Goal: Task Accomplishment & Management: Use online tool/utility

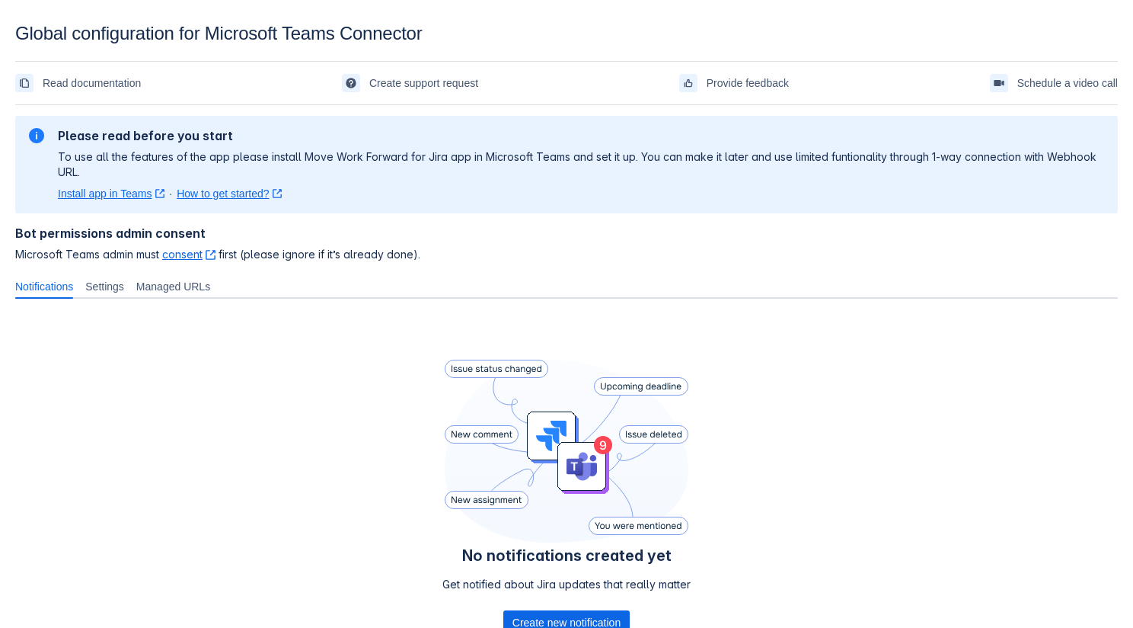
scroll to position [120, 0]
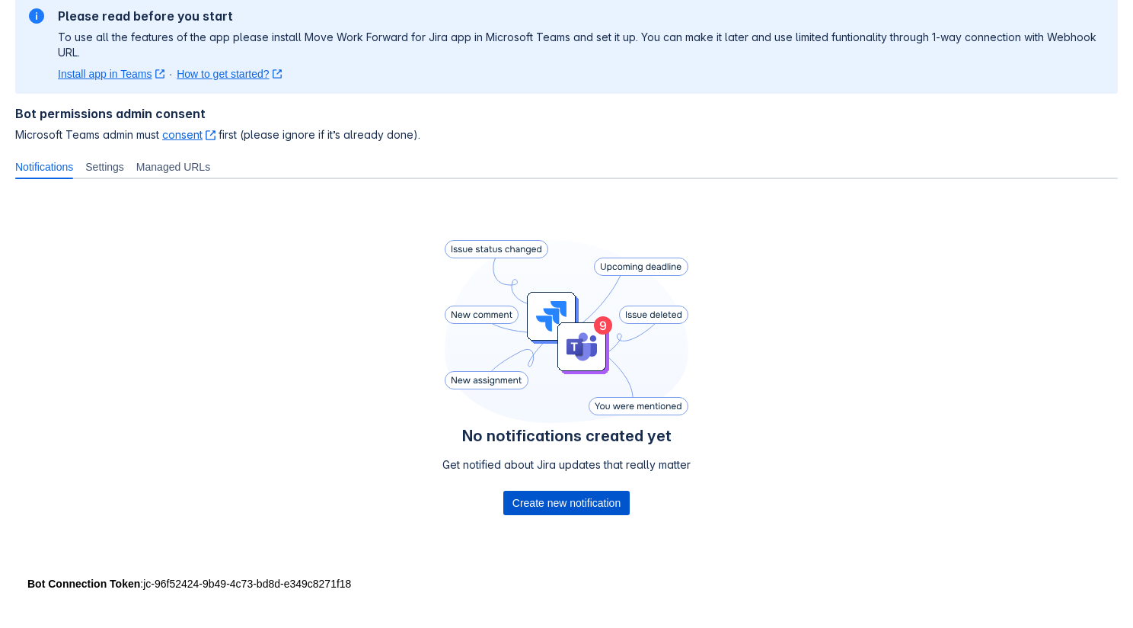
click at [530, 497] on span "Create new notification" at bounding box center [567, 503] width 108 height 24
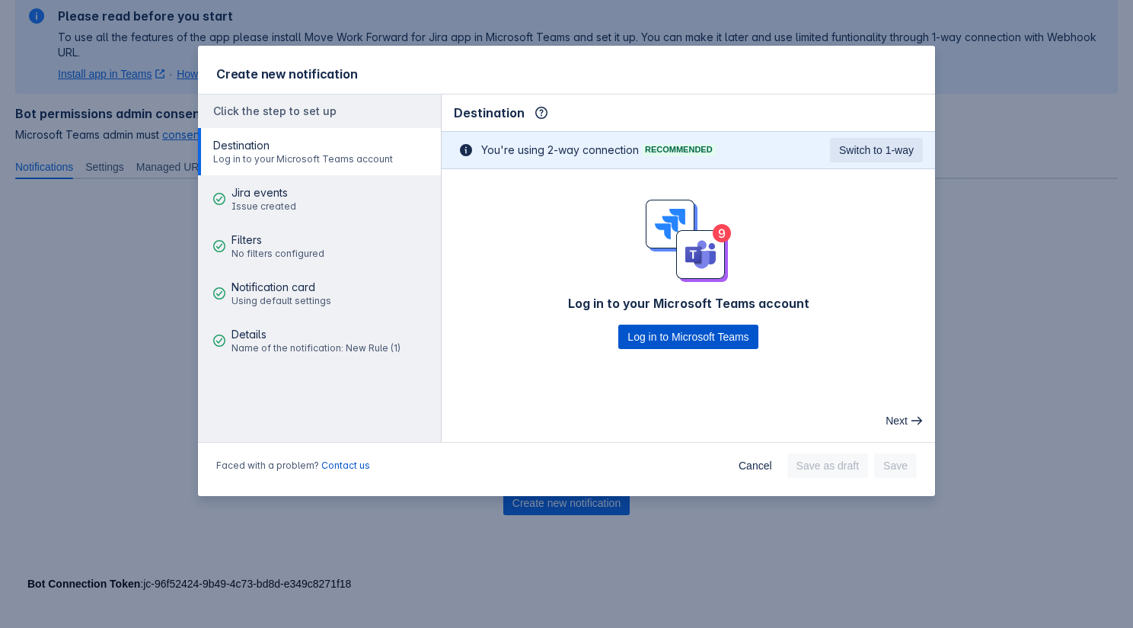
click at [663, 345] on span "Log in to Microsoft Teams" at bounding box center [688, 336] width 121 height 24
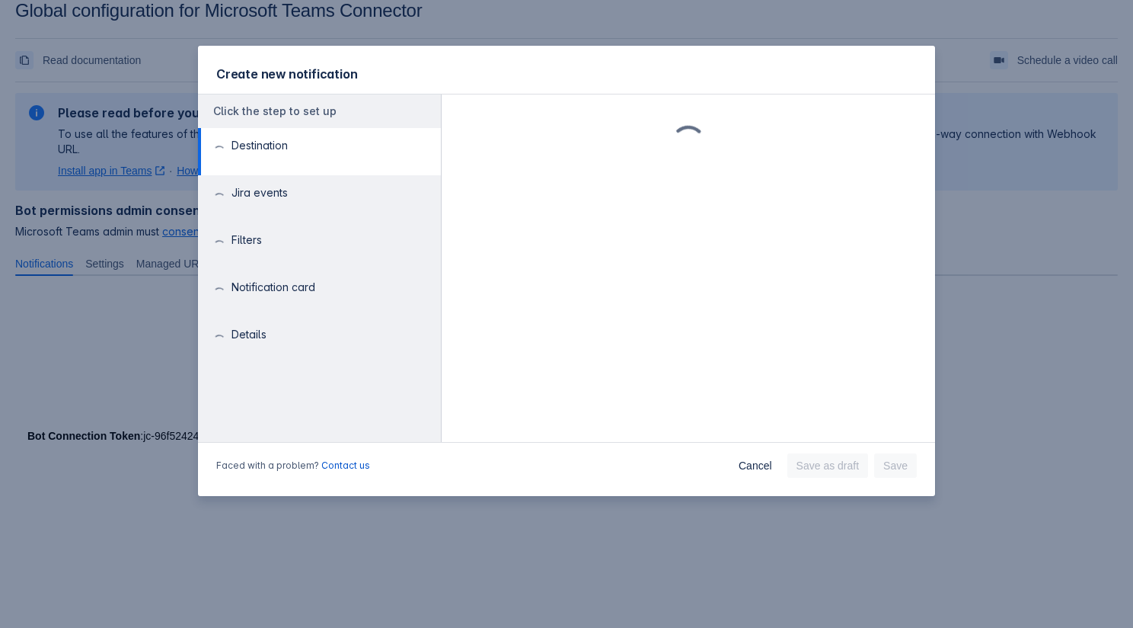
scroll to position [23, 0]
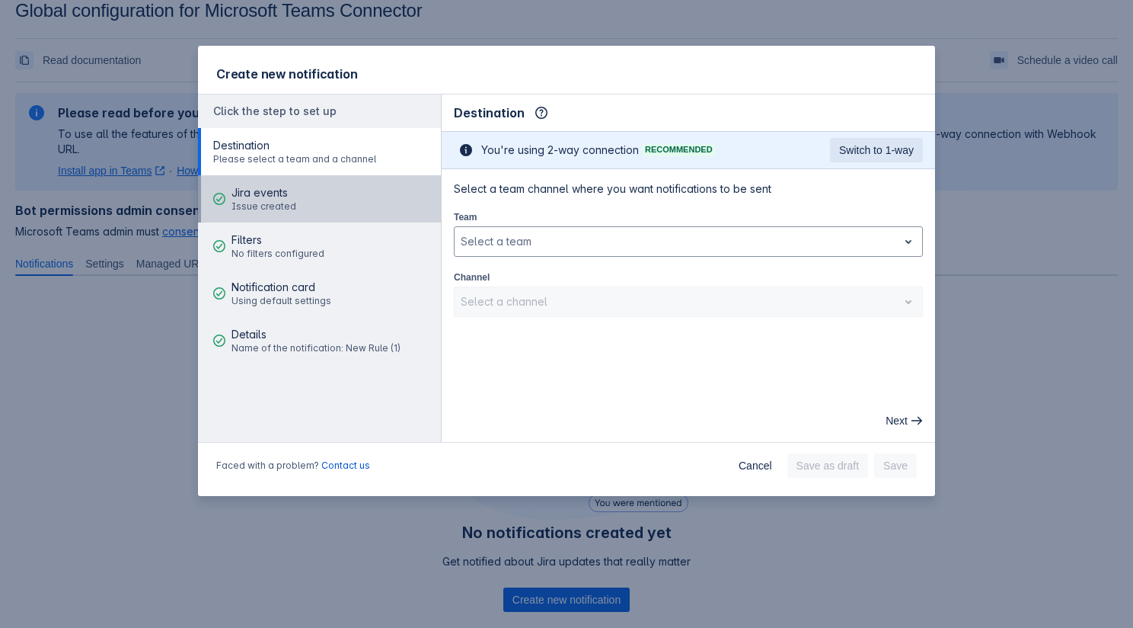
click at [331, 193] on button "Jira events Issue created" at bounding box center [319, 198] width 243 height 47
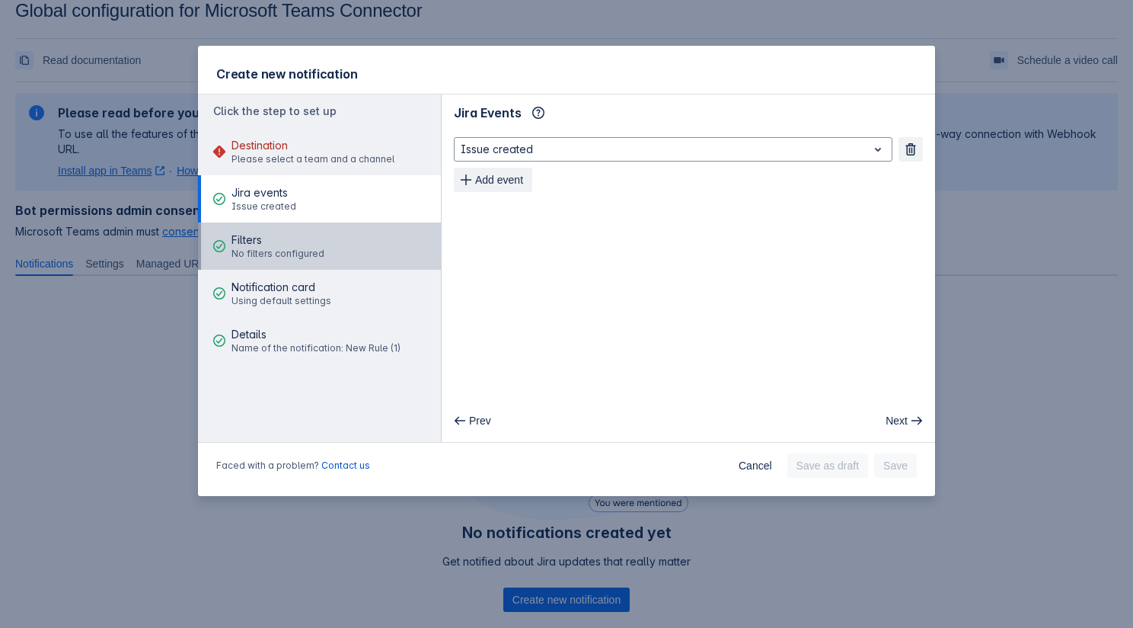
click at [331, 236] on button "Filters No filters configured" at bounding box center [319, 245] width 243 height 47
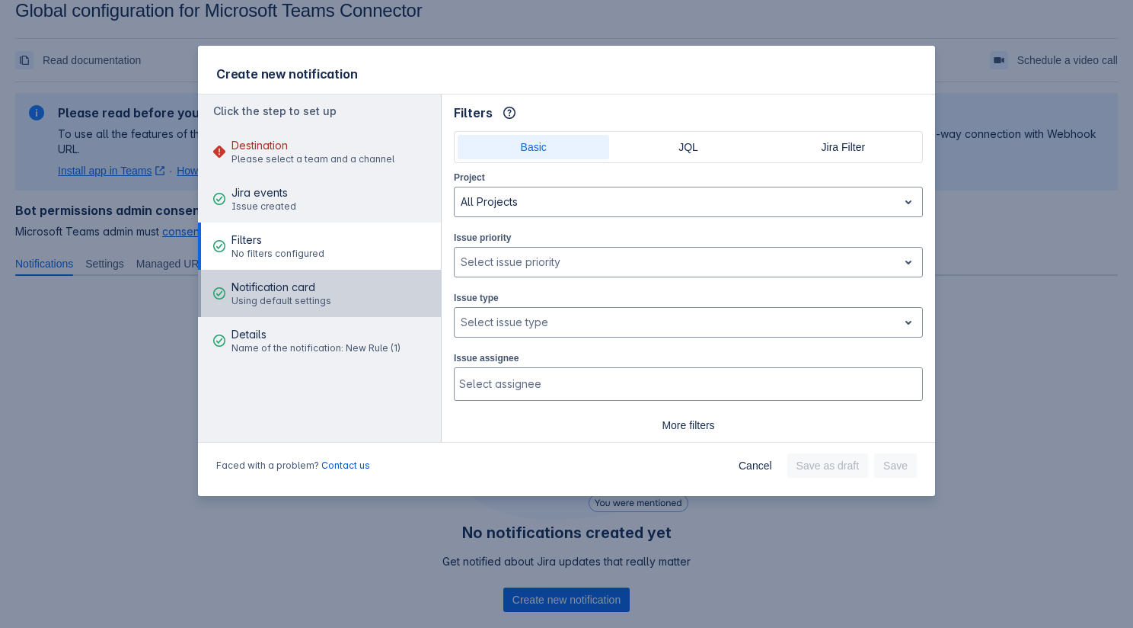
click at [329, 273] on button "Notification card Using default settings" at bounding box center [319, 293] width 243 height 47
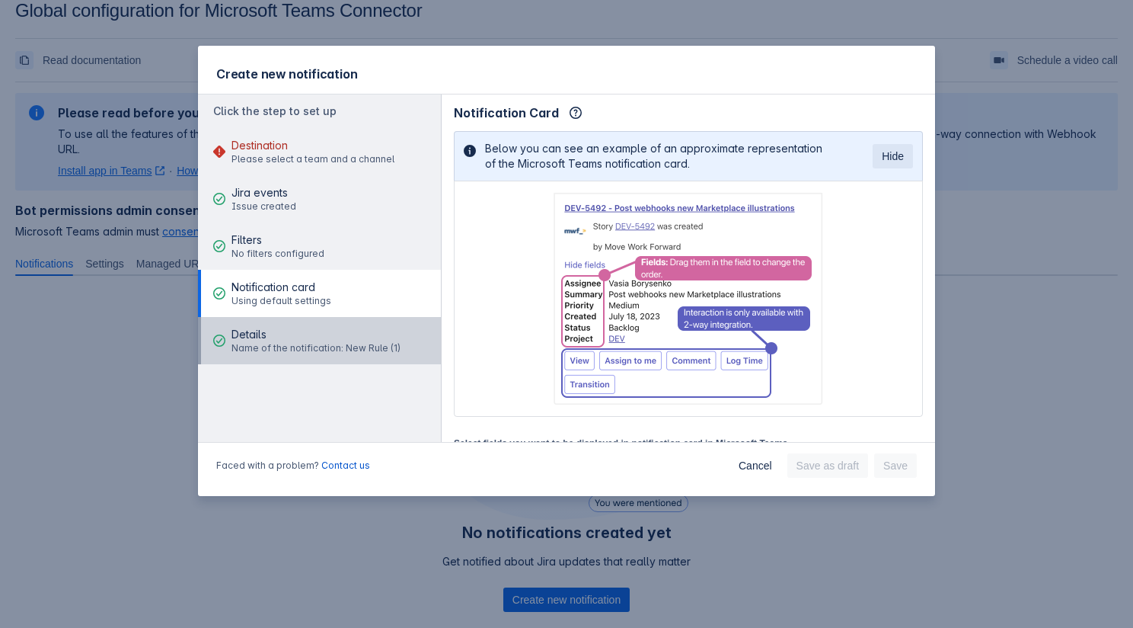
click at [315, 340] on span "Details" at bounding box center [316, 334] width 169 height 15
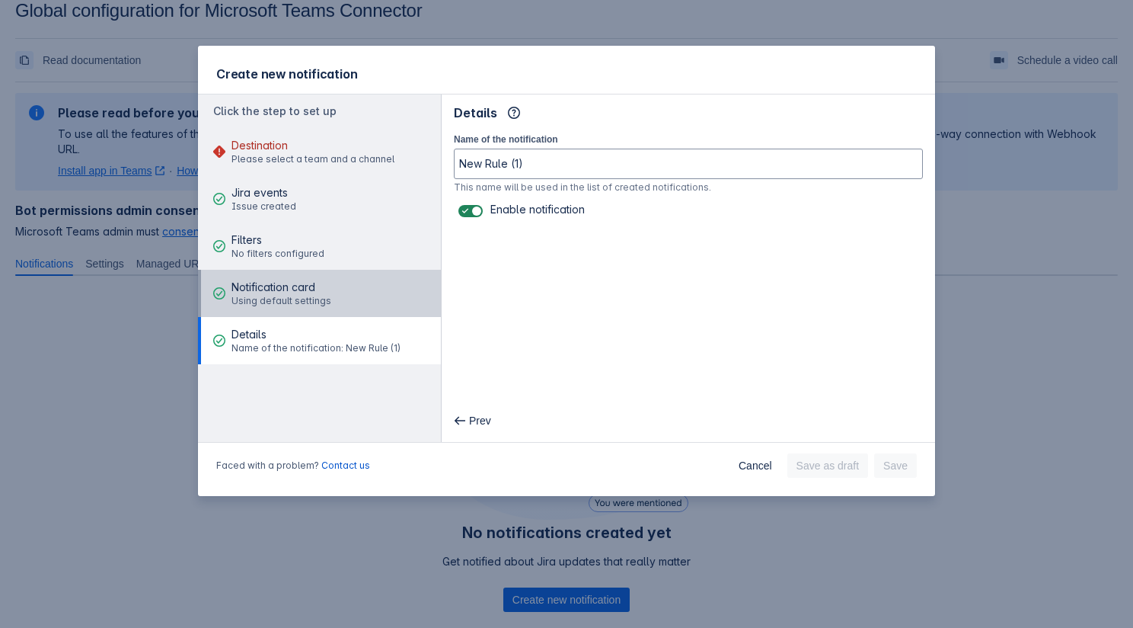
click at [322, 291] on span "Notification card" at bounding box center [282, 287] width 100 height 15
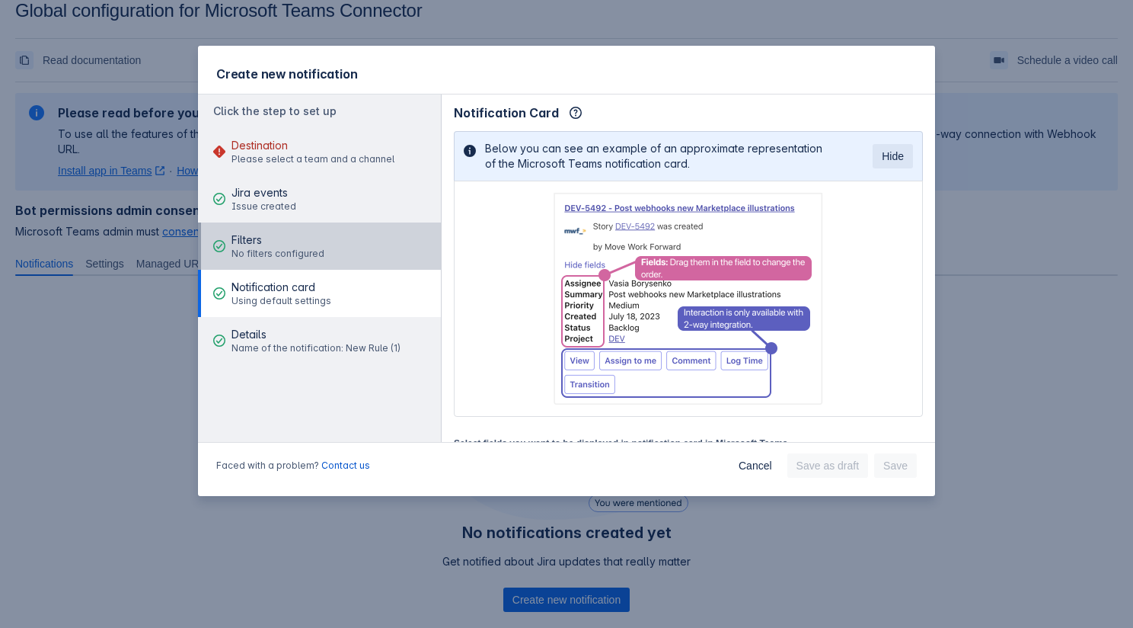
click at [328, 242] on button "Filters No filters configured" at bounding box center [319, 245] width 243 height 47
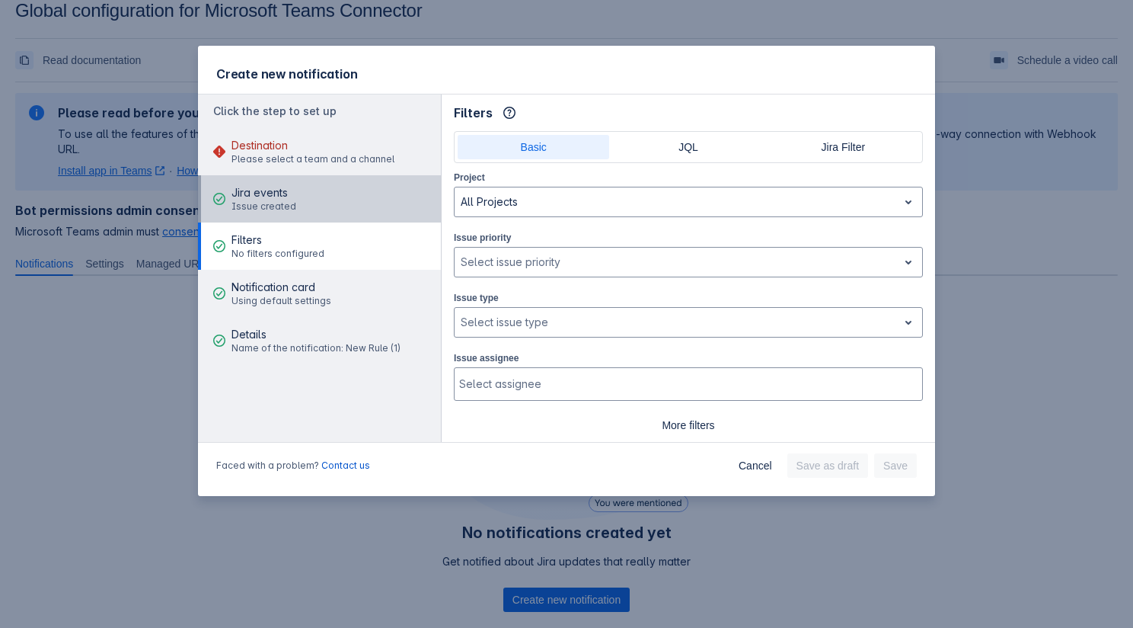
click at [326, 204] on button "Jira events Issue created" at bounding box center [319, 198] width 243 height 47
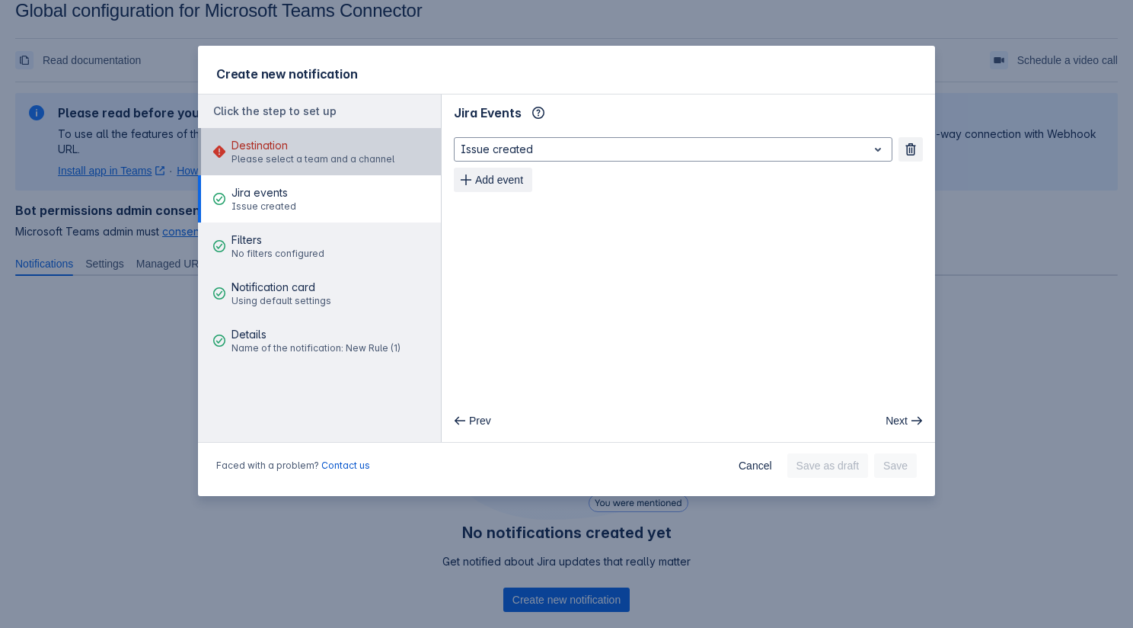
click at [331, 158] on span "Please select a team and a channel" at bounding box center [313, 159] width 163 height 12
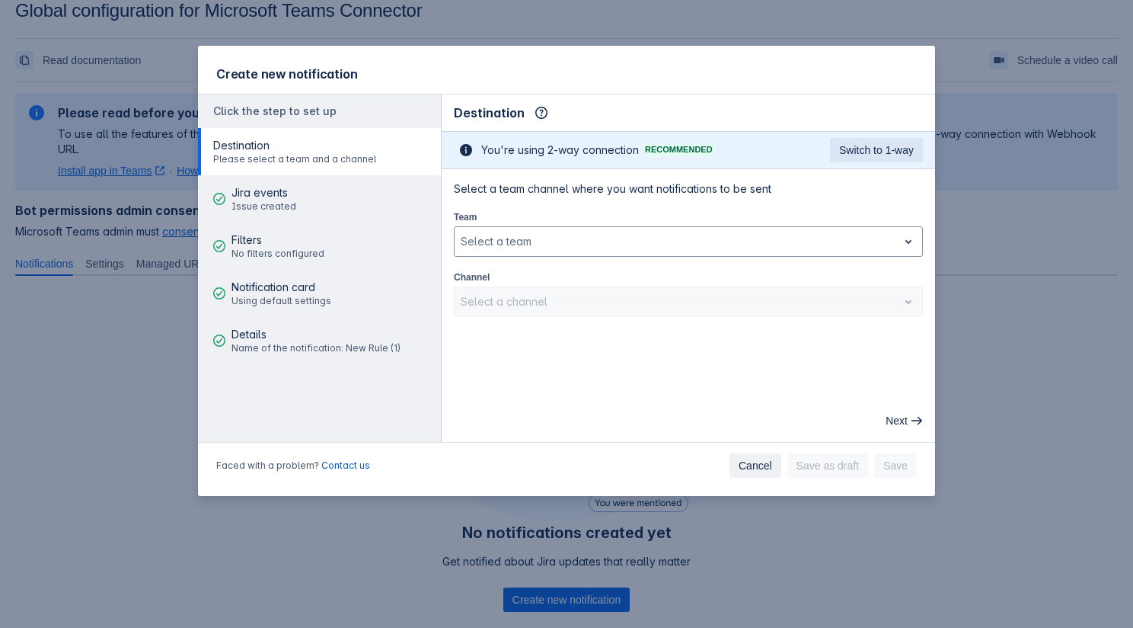
click at [742, 465] on span "Cancel" at bounding box center [756, 465] width 34 height 24
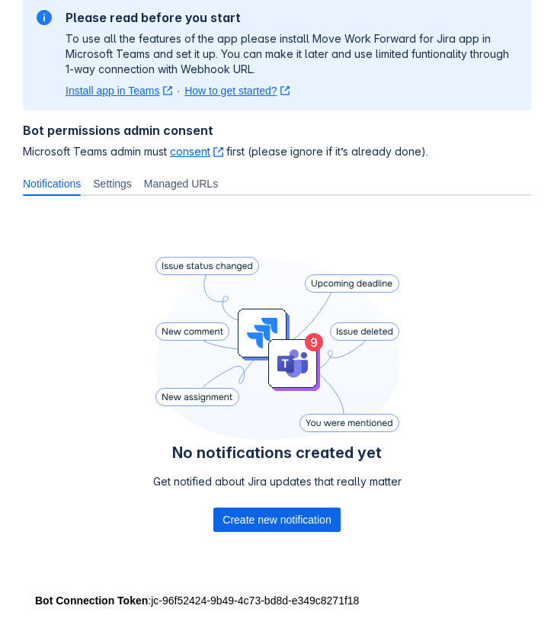
scroll to position [159, 0]
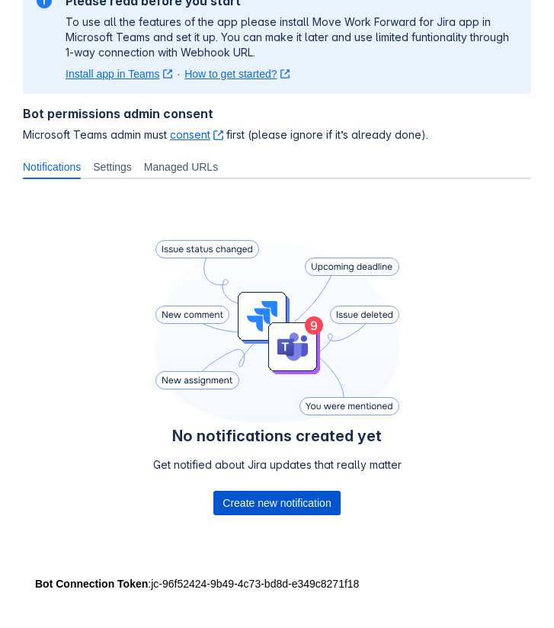
click at [295, 501] on span "Create new notification" at bounding box center [276, 503] width 108 height 24
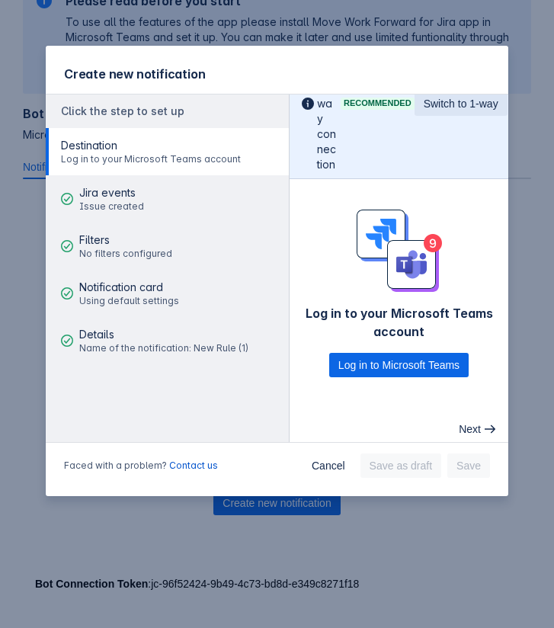
scroll to position [125, 0]
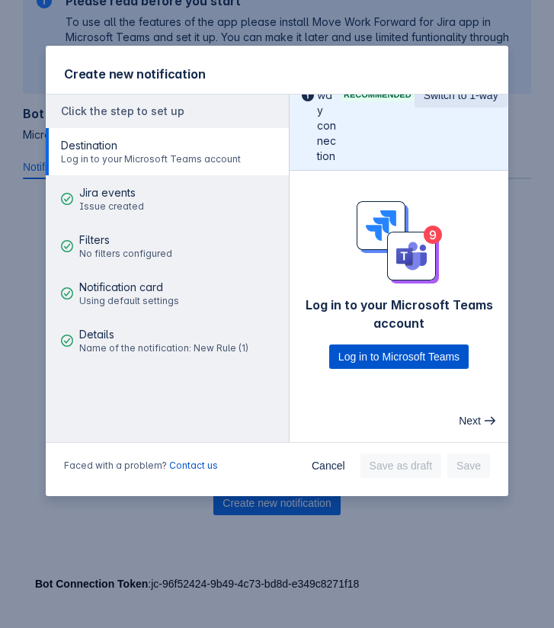
click at [395, 363] on span "Log in to Microsoft Teams" at bounding box center [398, 356] width 121 height 24
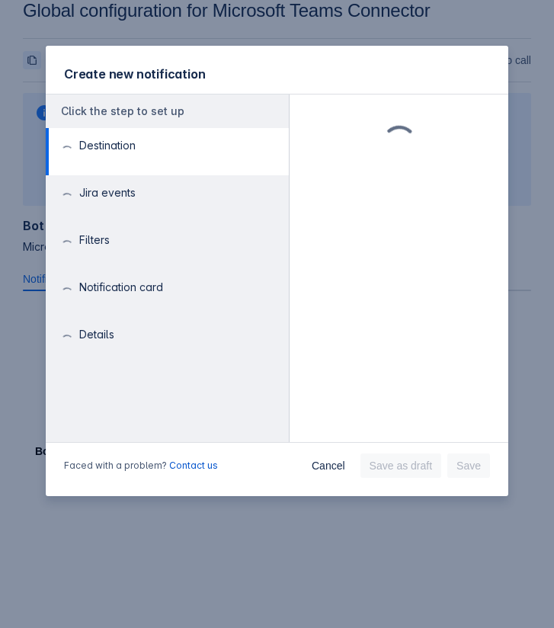
scroll to position [0, 0]
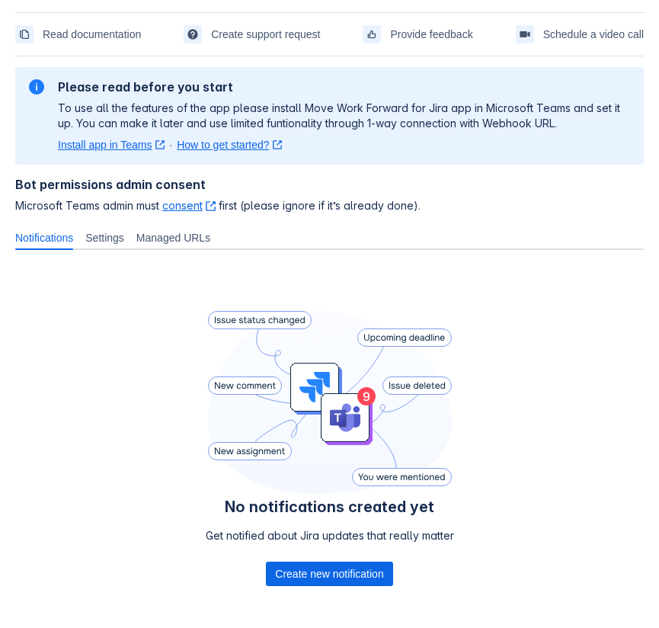
scroll to position [91, 0]
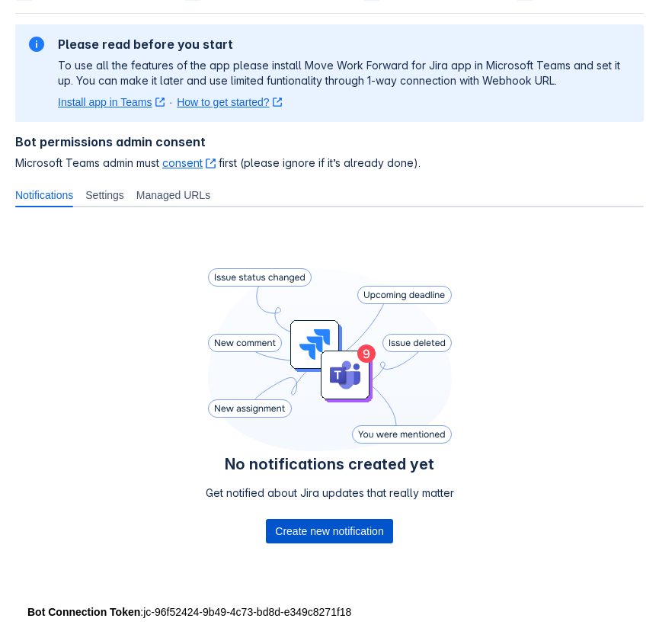
click at [353, 535] on span "Create new notification" at bounding box center [329, 531] width 108 height 24
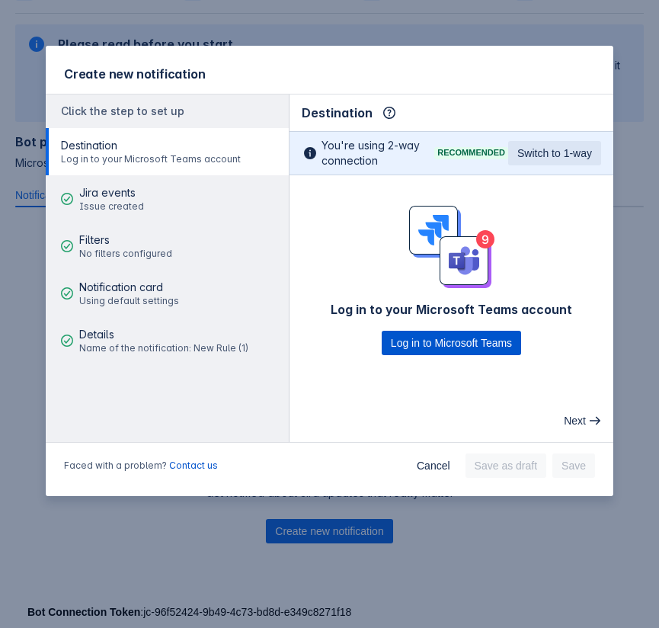
click at [495, 334] on span "Log in to Microsoft Teams" at bounding box center [451, 343] width 121 height 24
